Goal: Complete application form

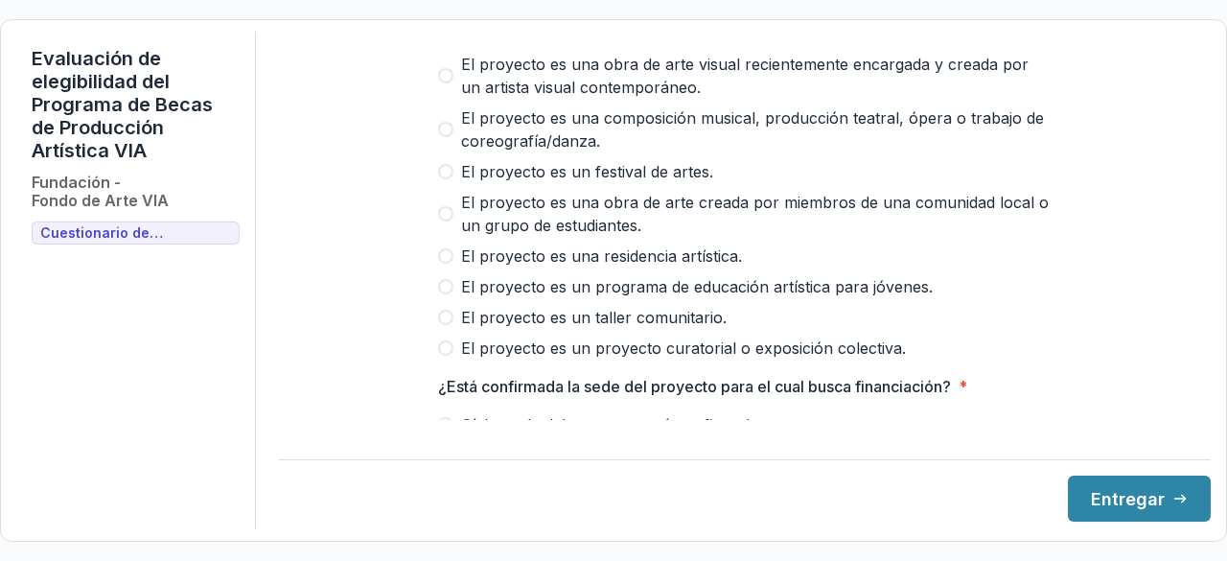
scroll to position [192, 0]
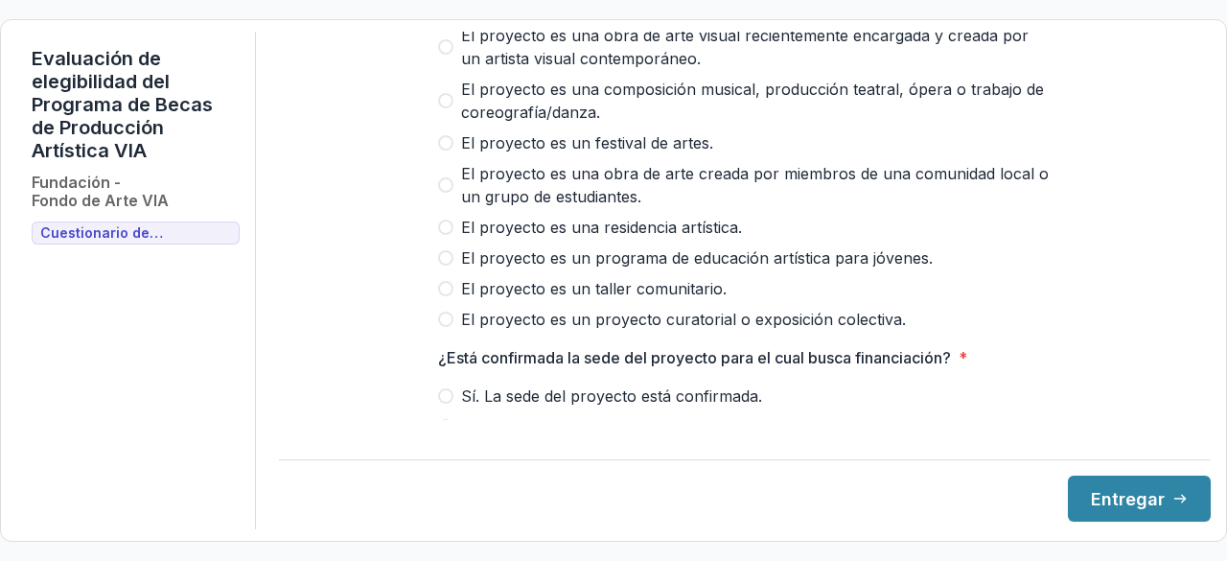
click at [445, 235] on span at bounding box center [445, 227] width 15 height 15
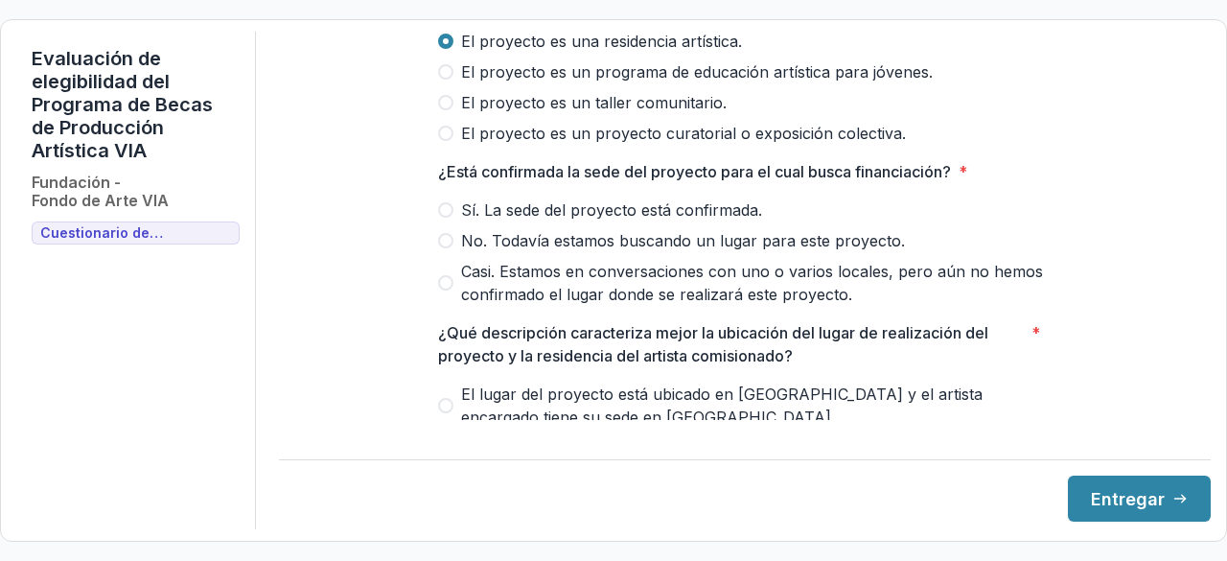
scroll to position [383, 0]
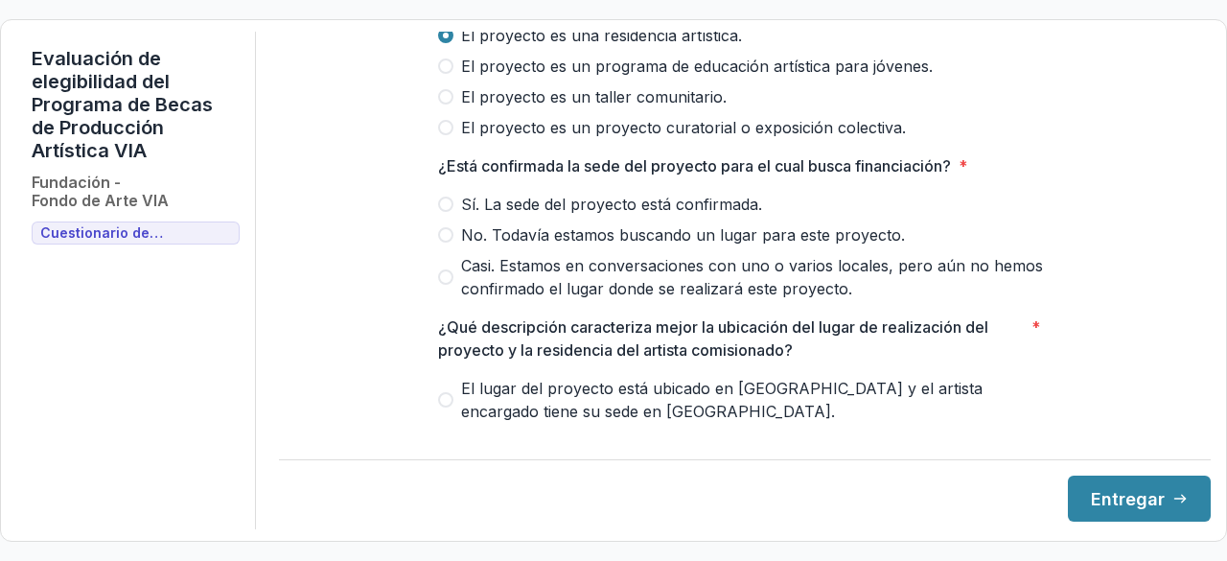
click at [445, 285] on span at bounding box center [445, 276] width 15 height 15
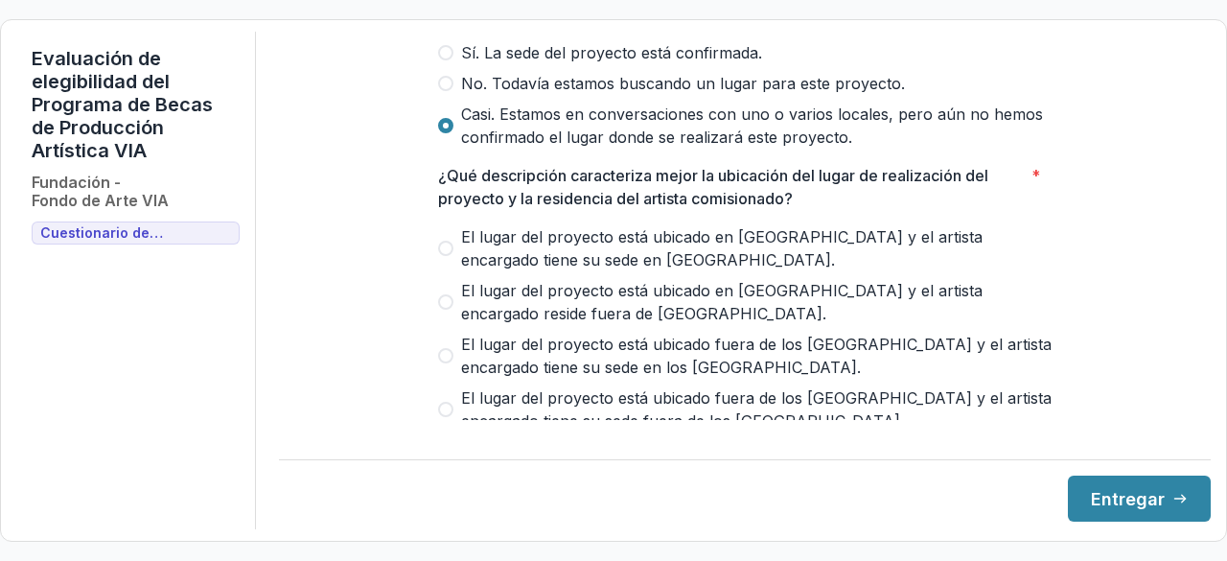
scroll to position [575, 0]
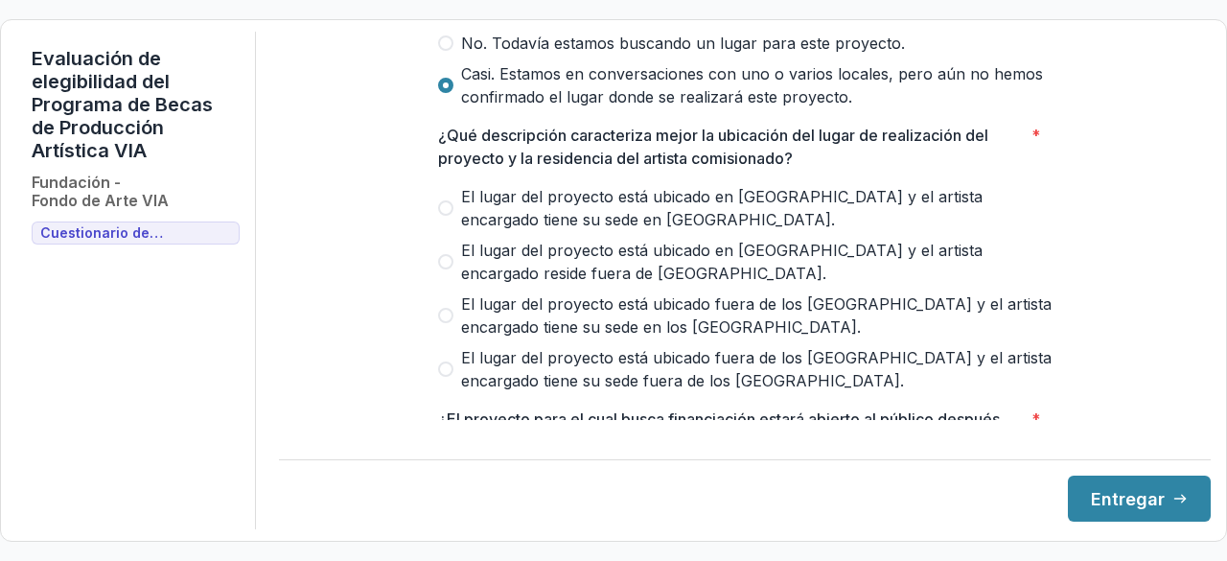
click at [441, 216] on span at bounding box center [445, 207] width 15 height 15
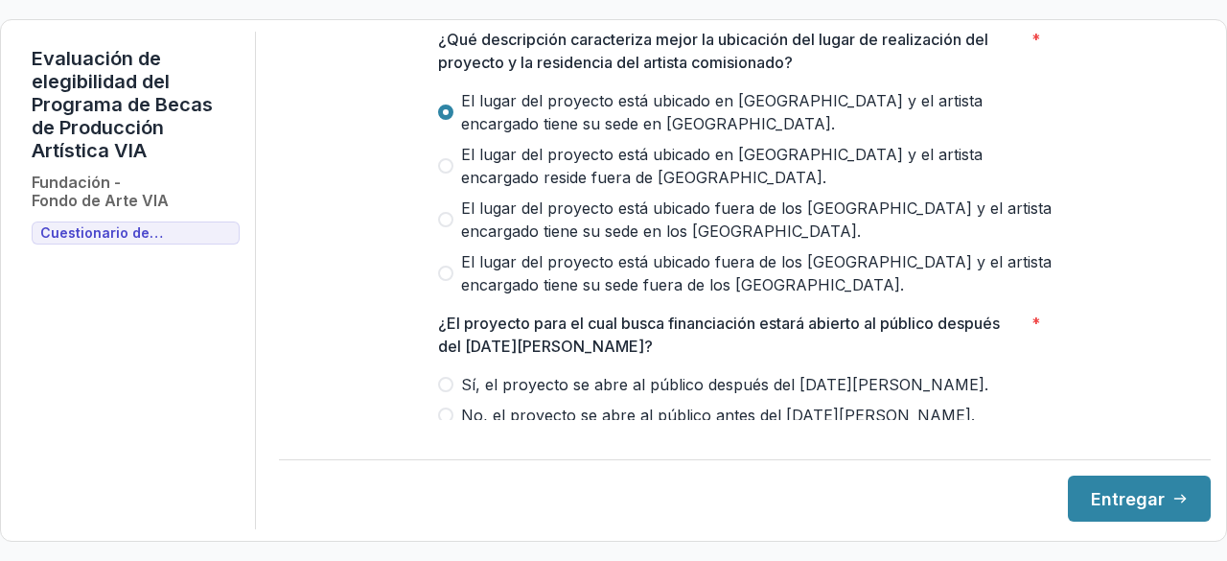
scroll to position [767, 0]
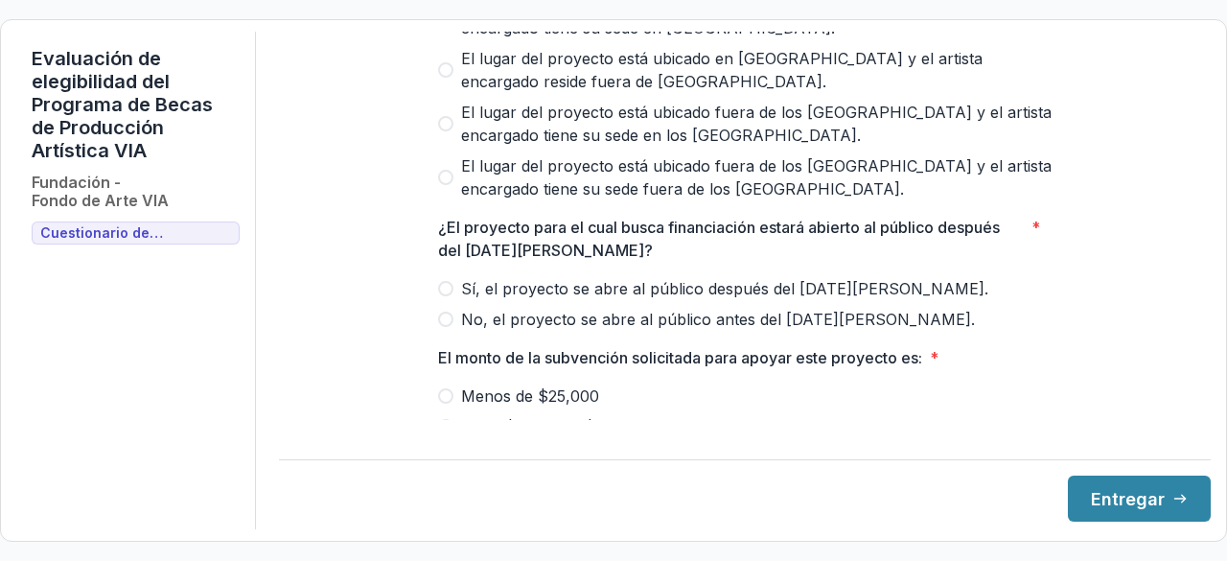
click at [441, 296] on span at bounding box center [445, 288] width 15 height 15
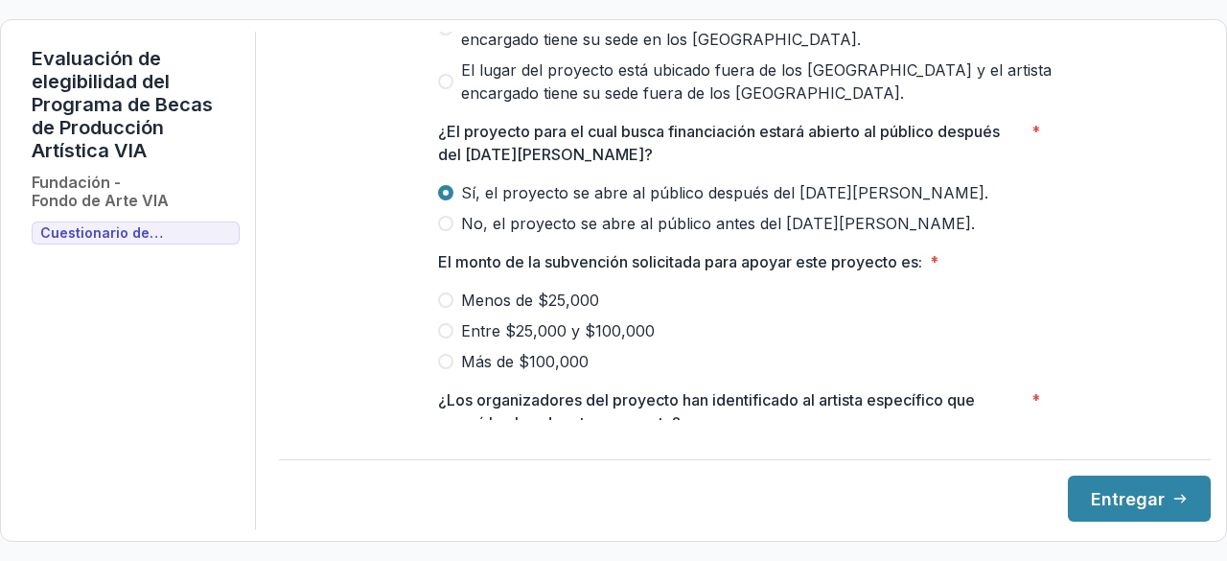
click at [446, 338] on span at bounding box center [445, 330] width 15 height 15
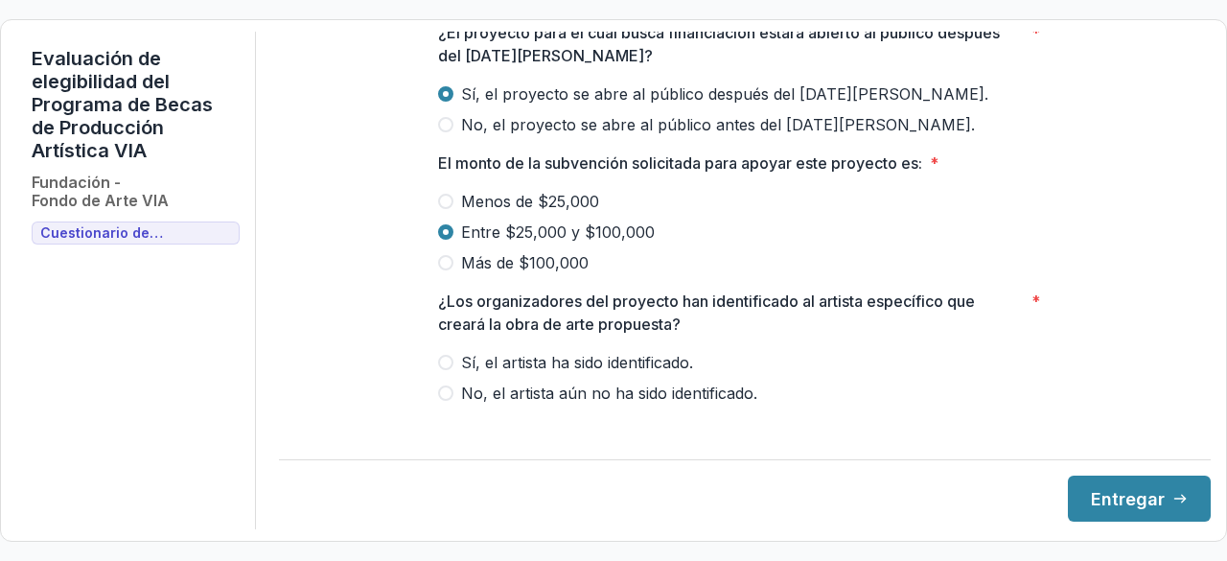
scroll to position [976, 0]
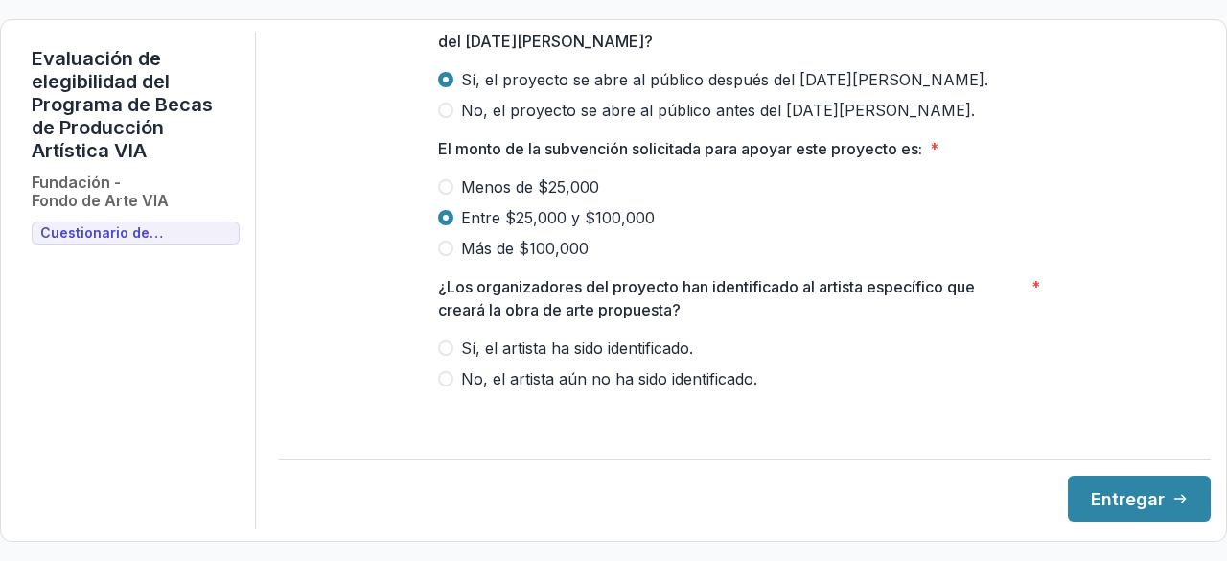
drag, startPoint x: 849, startPoint y: 337, endPoint x: 938, endPoint y: 555, distance: 234.8
click at [849, 340] on div "¿Los organizadores del proyecto han identificado al artista específico que crea…" at bounding box center [745, 332] width 614 height 115
click at [441, 386] on span at bounding box center [445, 378] width 15 height 15
click at [1122, 495] on font "Entregar" at bounding box center [1128, 499] width 74 height 20
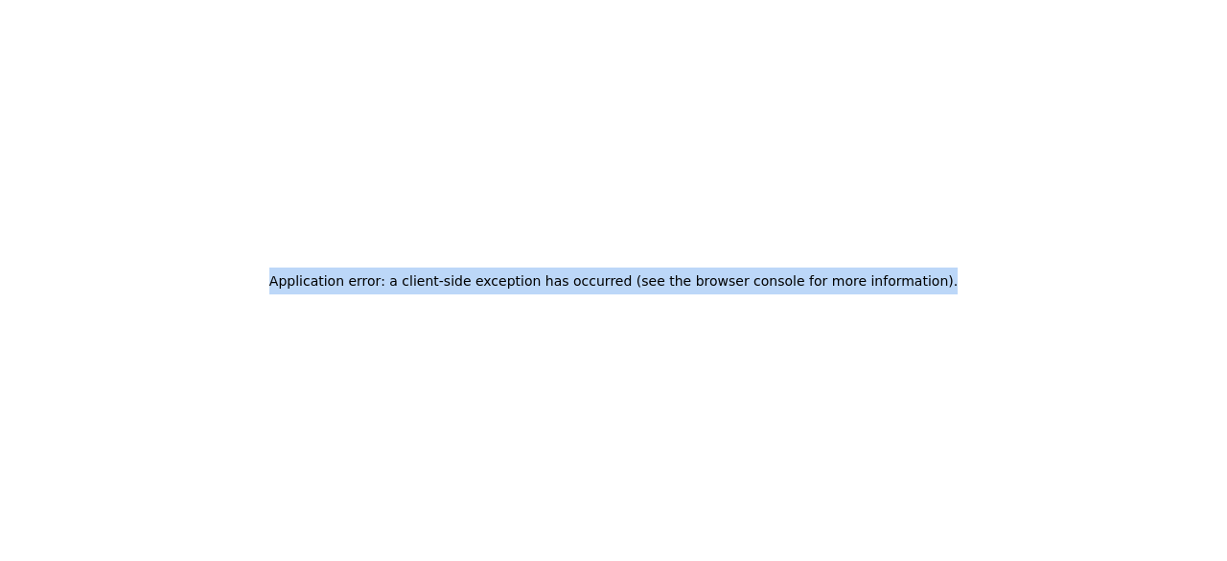
drag, startPoint x: 918, startPoint y: 275, endPoint x: 211, endPoint y: 282, distance: 707.6
click at [211, 282] on div "Application error: a client-side exception has occurred (see the browser consol…" at bounding box center [613, 280] width 1227 height 561
